Goal: Information Seeking & Learning: Learn about a topic

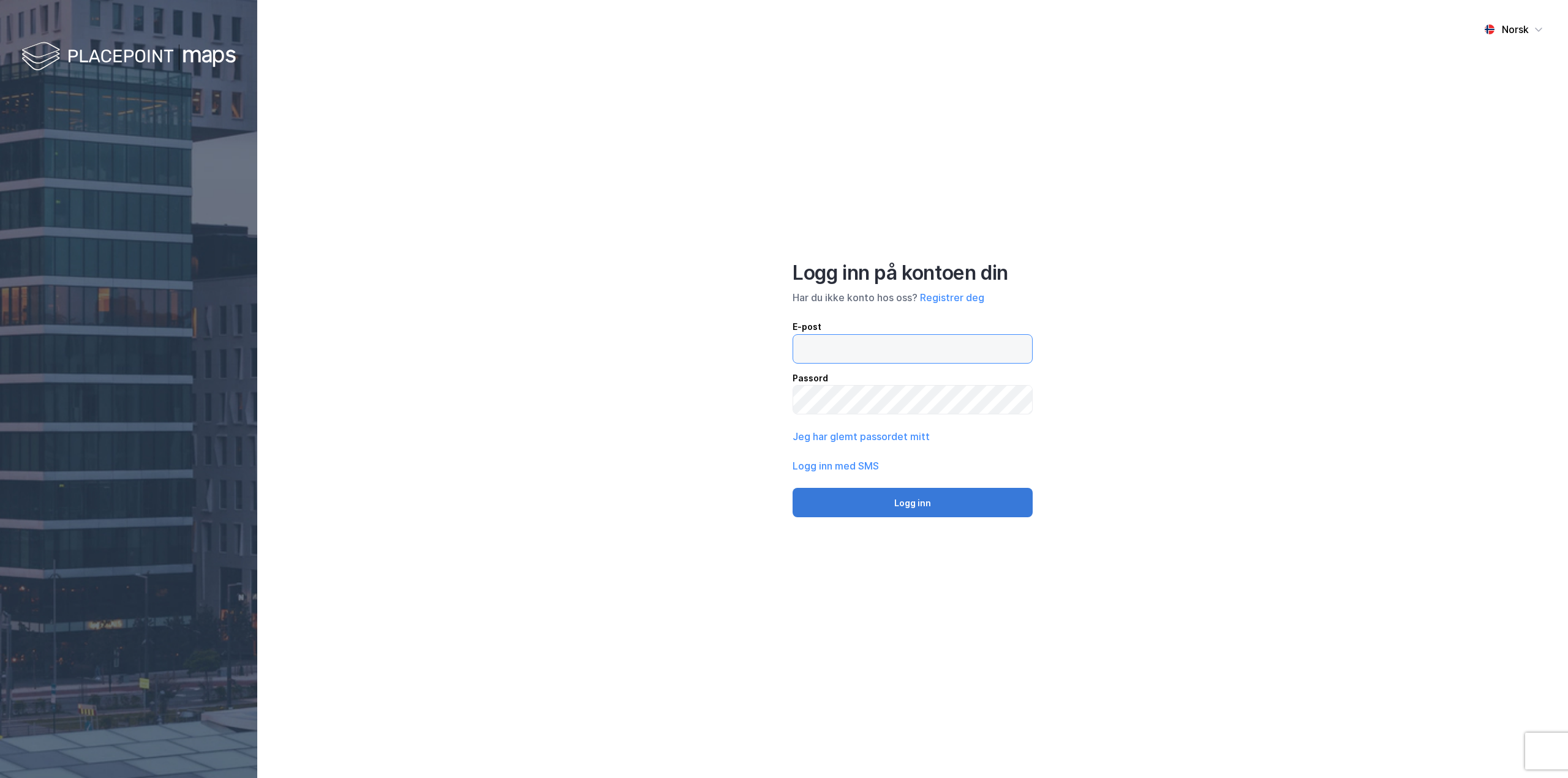
type input "[EMAIL_ADDRESS][DOMAIN_NAME]"
click at [894, 503] on button "Logg inn" at bounding box center [912, 502] width 240 height 29
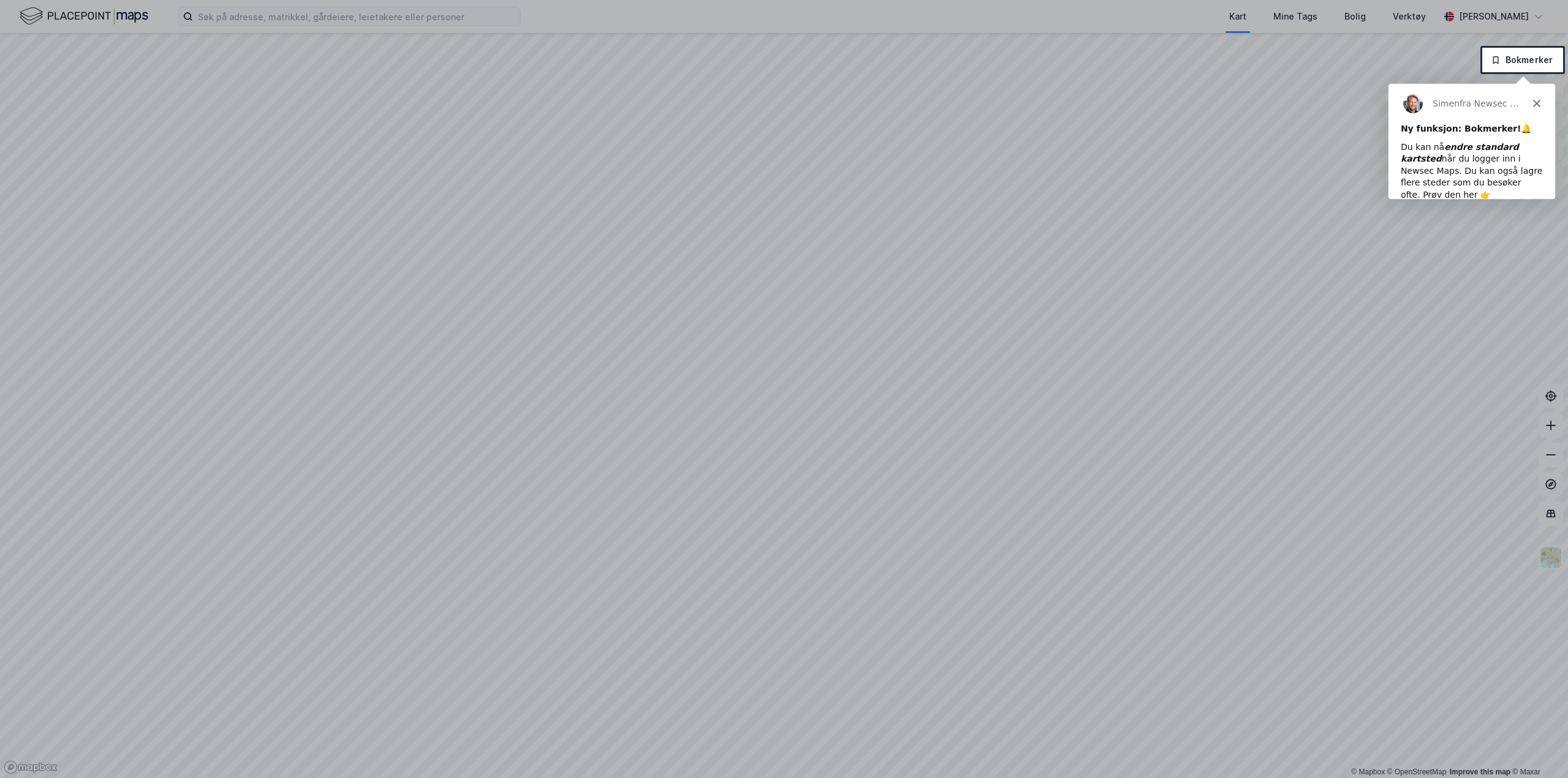
click at [287, 13] on div at bounding box center [784, 23] width 1568 height 48
click at [1537, 101] on icon "Lukk" at bounding box center [1536, 103] width 8 height 8
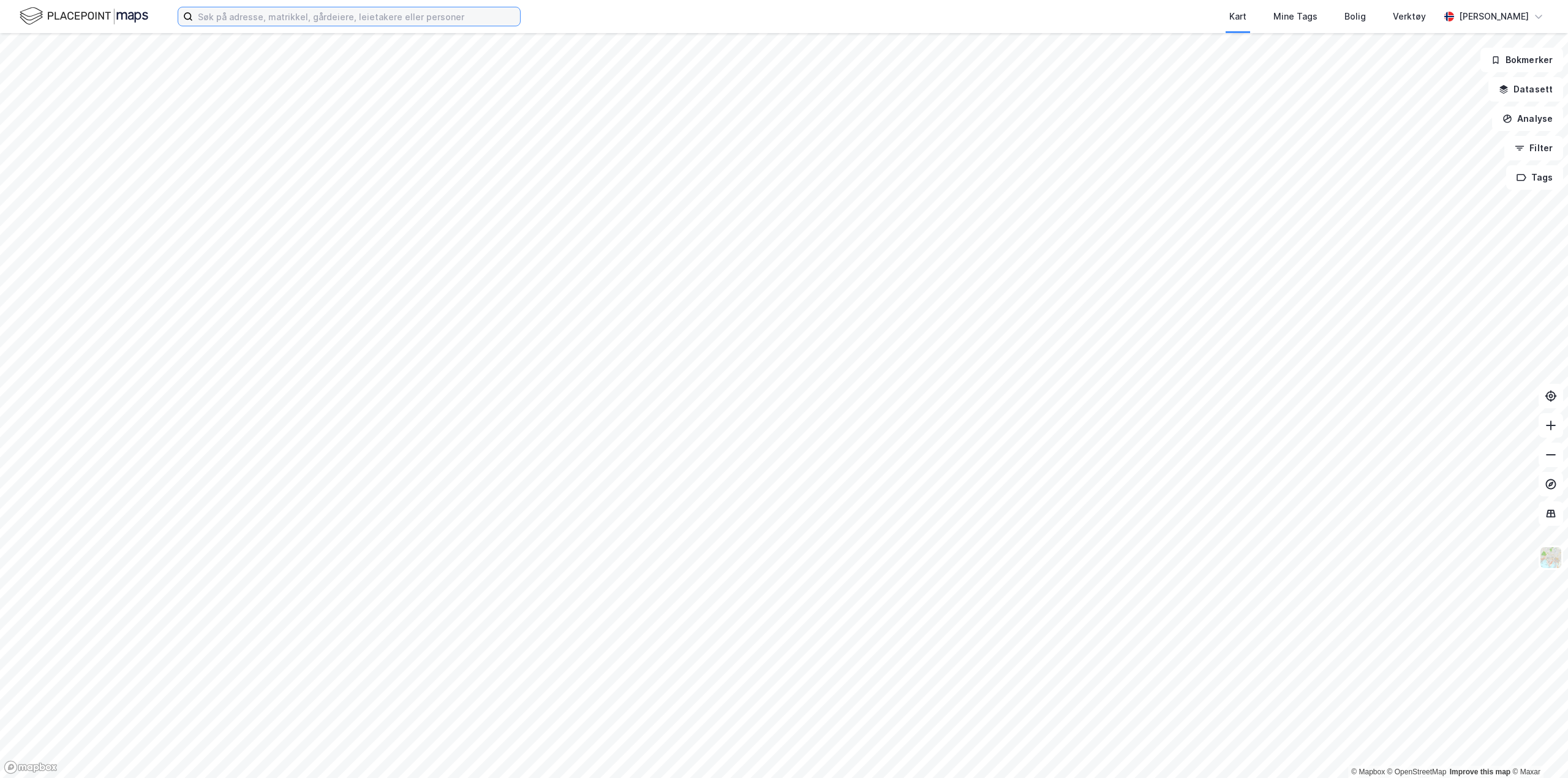
click at [241, 16] on input at bounding box center [356, 17] width 327 height 18
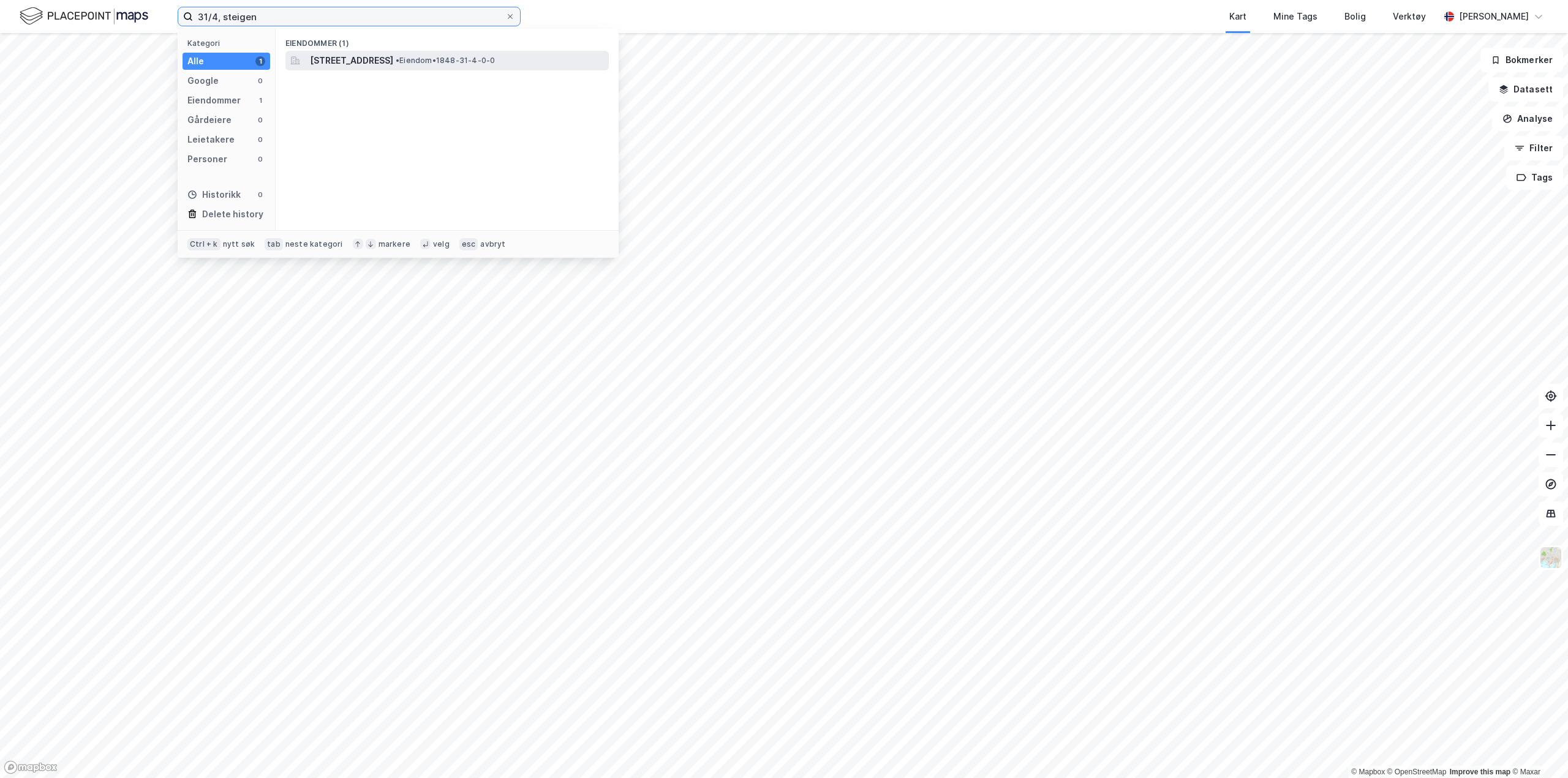
type input "31/4, steigen"
click at [388, 60] on span "[STREET_ADDRESS]" at bounding box center [351, 60] width 83 height 15
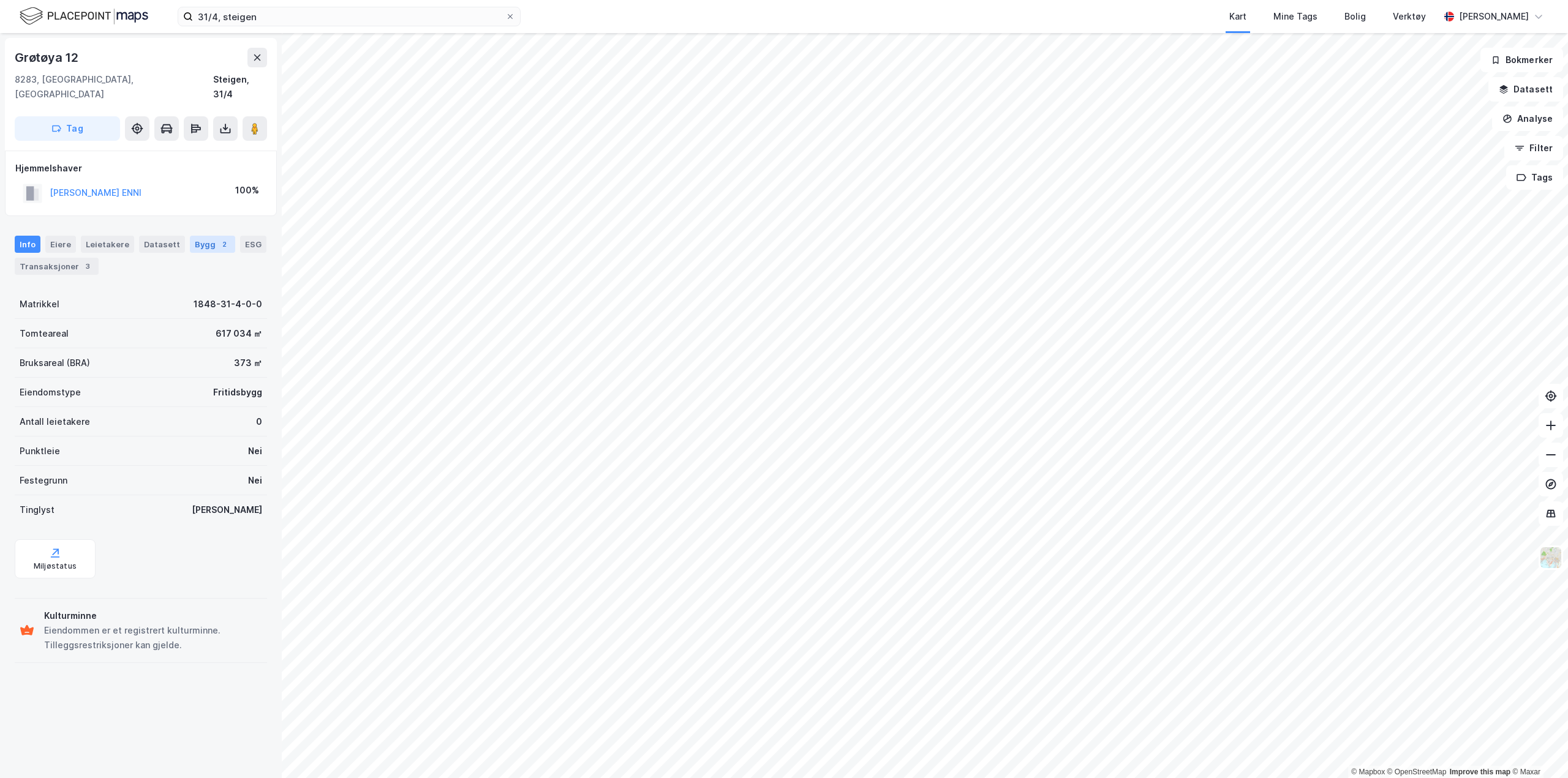
click at [199, 236] on div "Bygg 2" at bounding box center [212, 244] width 45 height 17
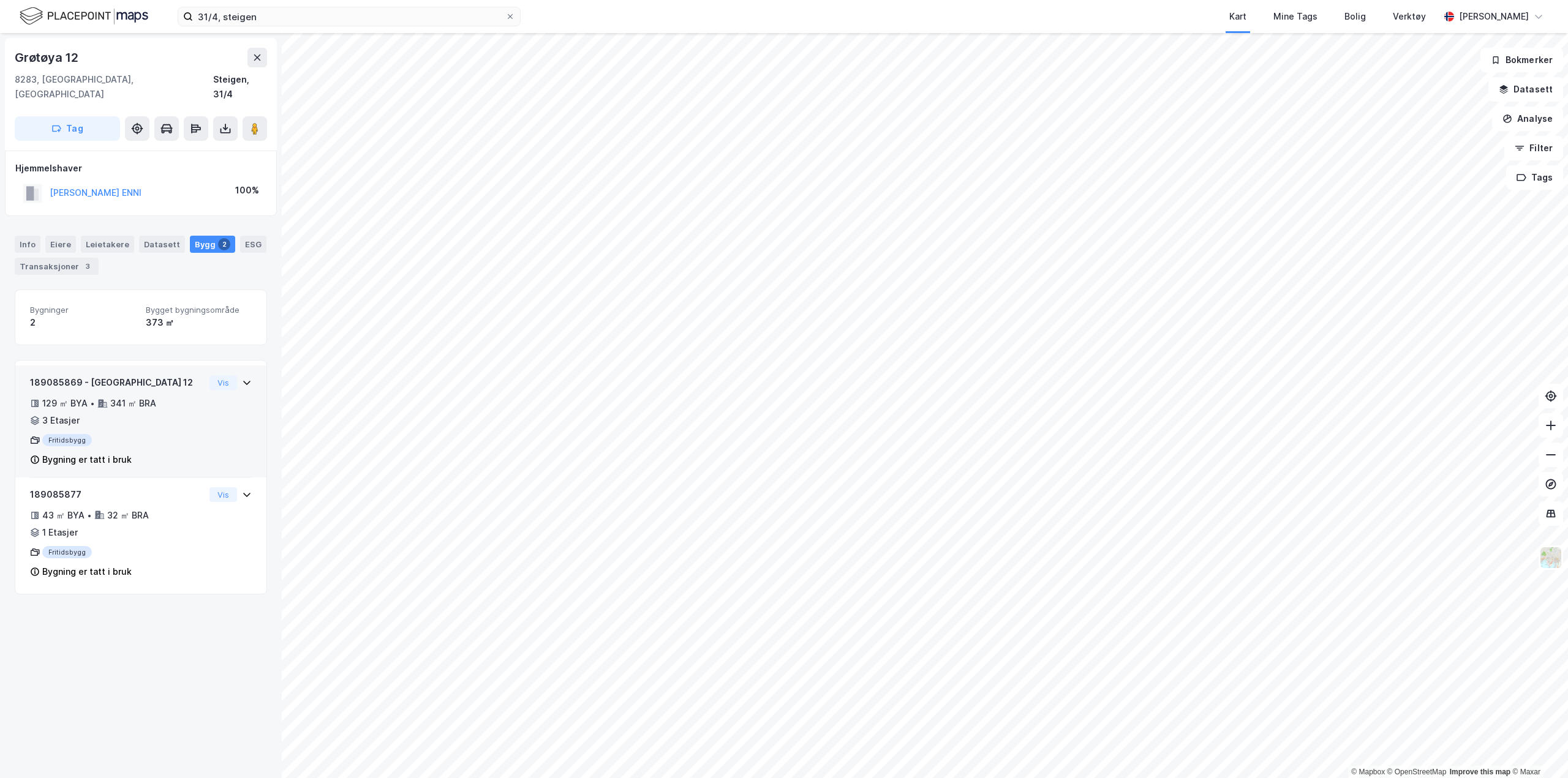
click at [184, 410] on div "129 ㎡ BYA • 341 ㎡ BRA • 3 Etasjer" at bounding box center [117, 412] width 175 height 32
click at [60, 434] on div "Fritidsbygg" at bounding box center [117, 440] width 175 height 12
click at [55, 413] on div "3 Etasjer" at bounding box center [61, 420] width 37 height 15
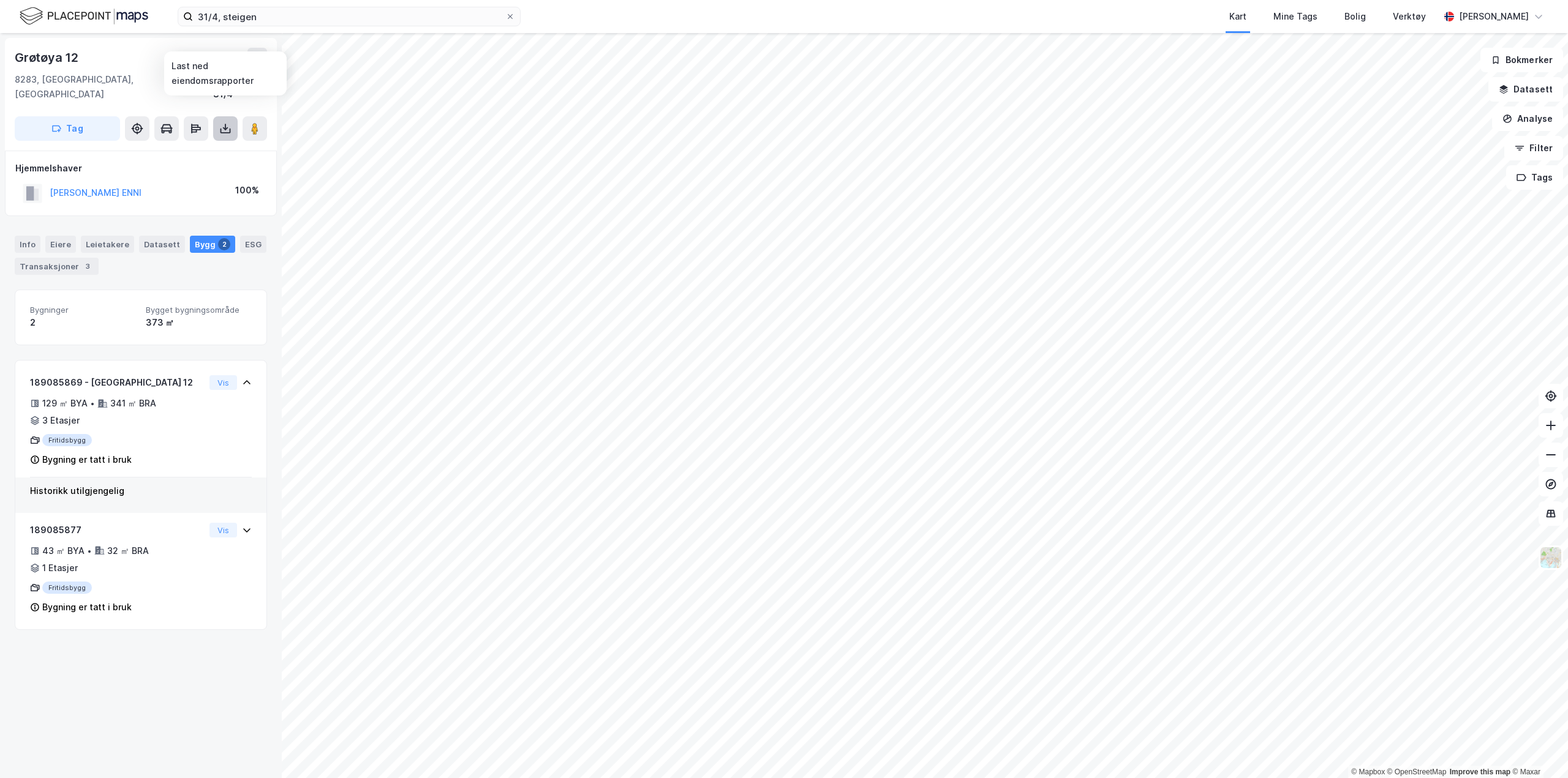
click at [222, 123] on icon at bounding box center [225, 128] width 12 height 12
click at [0, 0] on button "[PERSON_NAME] ENNI" at bounding box center [0, 0] width 0 height 0
